Goal: Find specific page/section: Find specific page/section

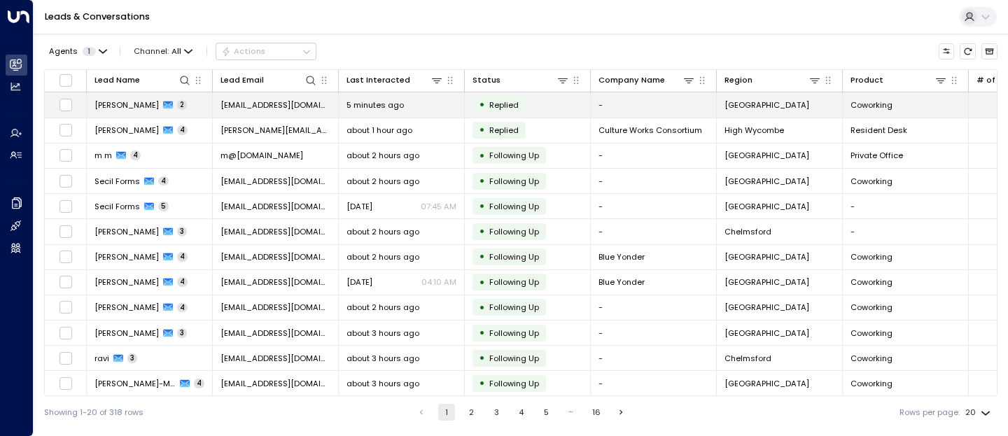
click at [115, 104] on span "[PERSON_NAME]" at bounding box center [126, 104] width 64 height 11
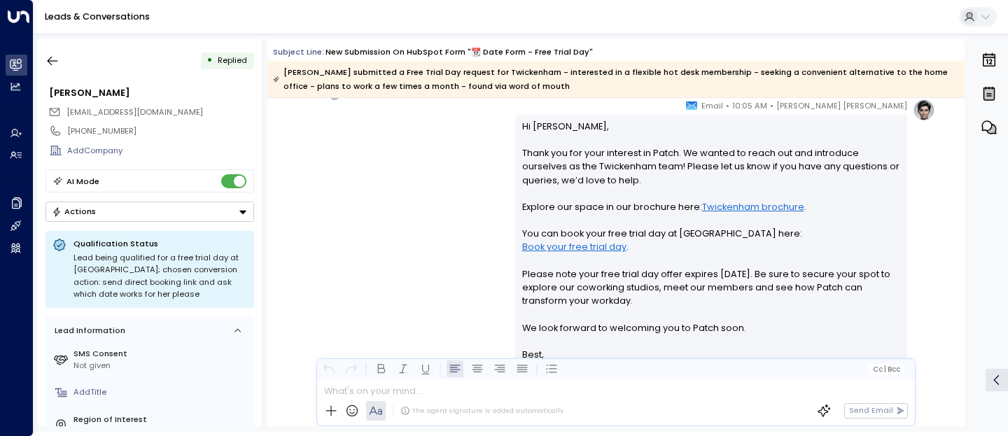
scroll to position [1117, 0]
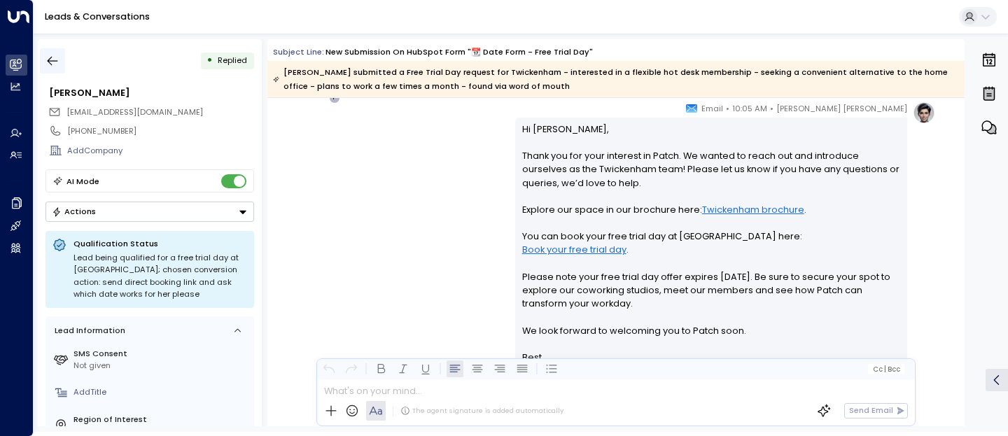
click at [54, 55] on icon "button" at bounding box center [52, 61] width 14 height 14
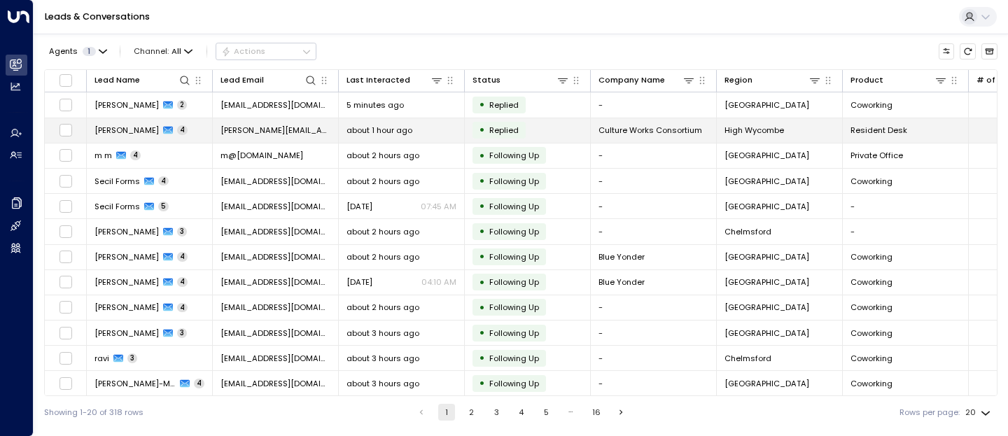
click at [242, 134] on span "[PERSON_NAME][EMAIL_ADDRESS][DOMAIN_NAME]" at bounding box center [275, 130] width 110 height 11
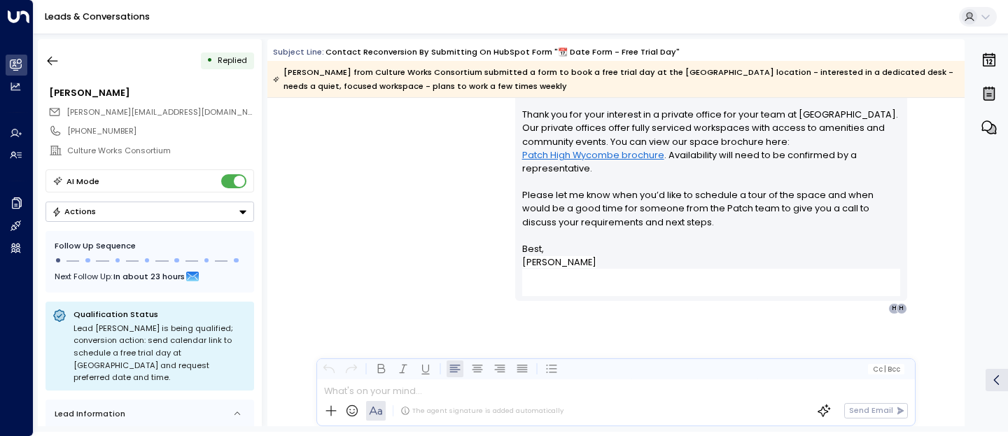
scroll to position [2815, 0]
click at [45, 62] on icon "button" at bounding box center [52, 61] width 14 height 14
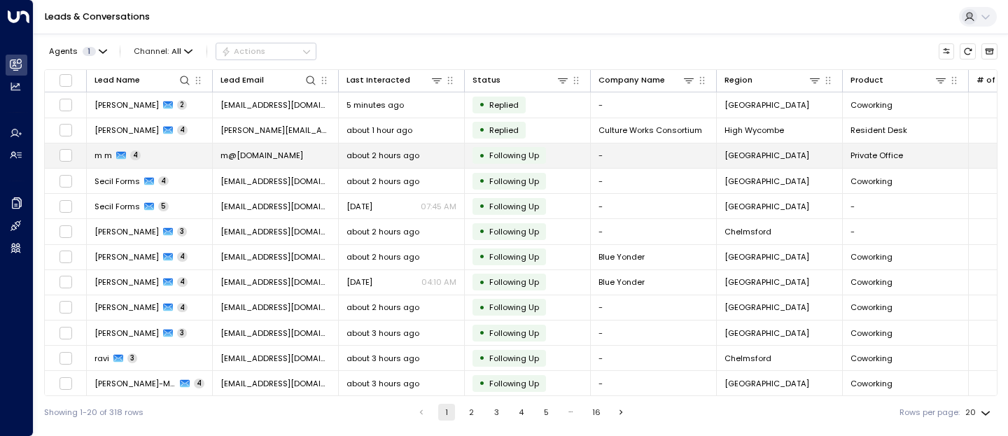
click at [92, 160] on td "m m 4" at bounding box center [150, 155] width 126 height 24
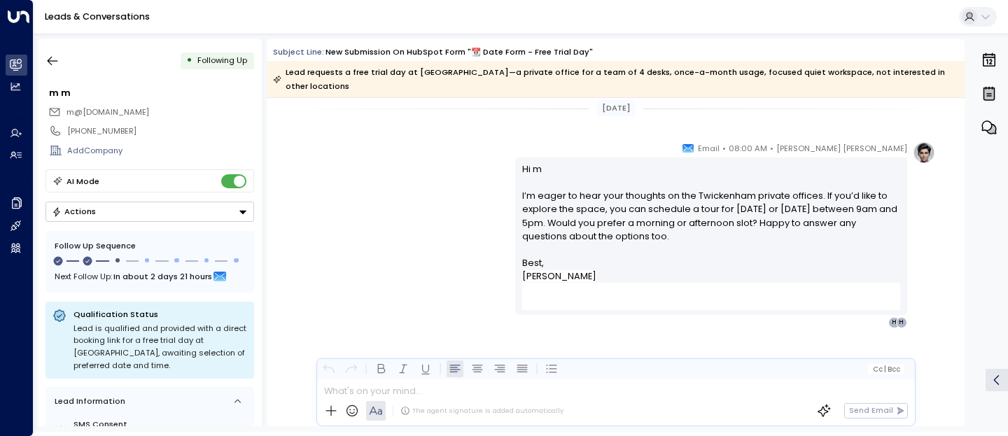
scroll to position [2136, 0]
click at [50, 60] on icon "button" at bounding box center [53, 61] width 10 height 9
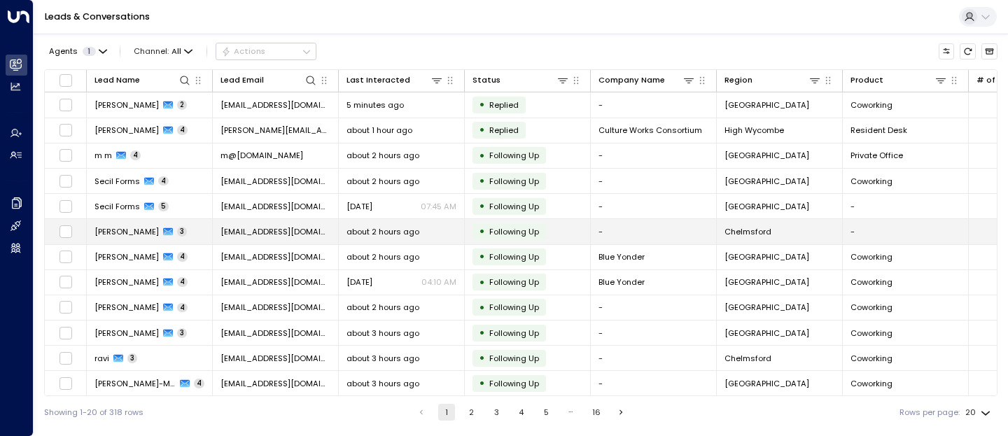
click at [116, 232] on span "[PERSON_NAME]" at bounding box center [126, 231] width 64 height 11
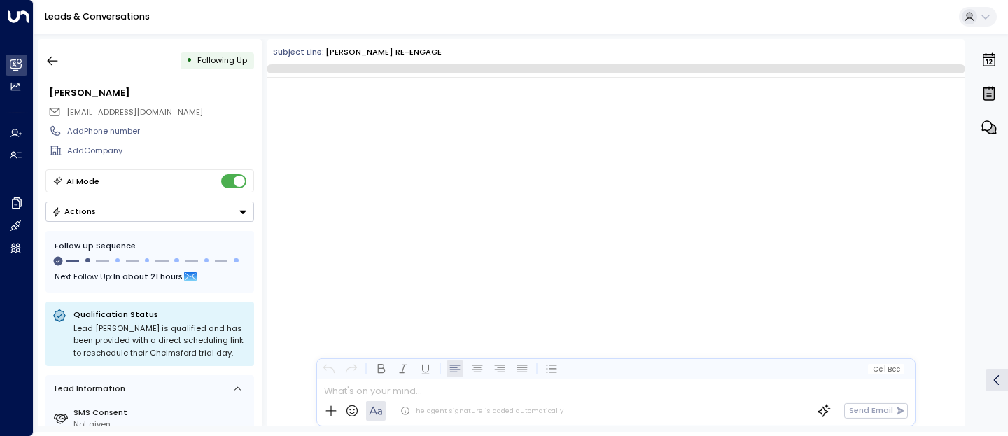
scroll to position [1059, 0]
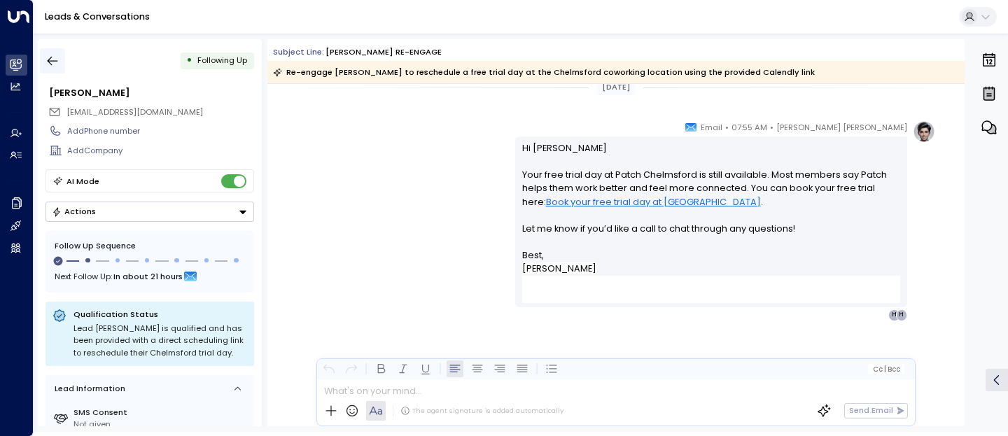
click at [54, 60] on icon "button" at bounding box center [52, 61] width 14 height 14
